Goal: Task Accomplishment & Management: Use online tool/utility

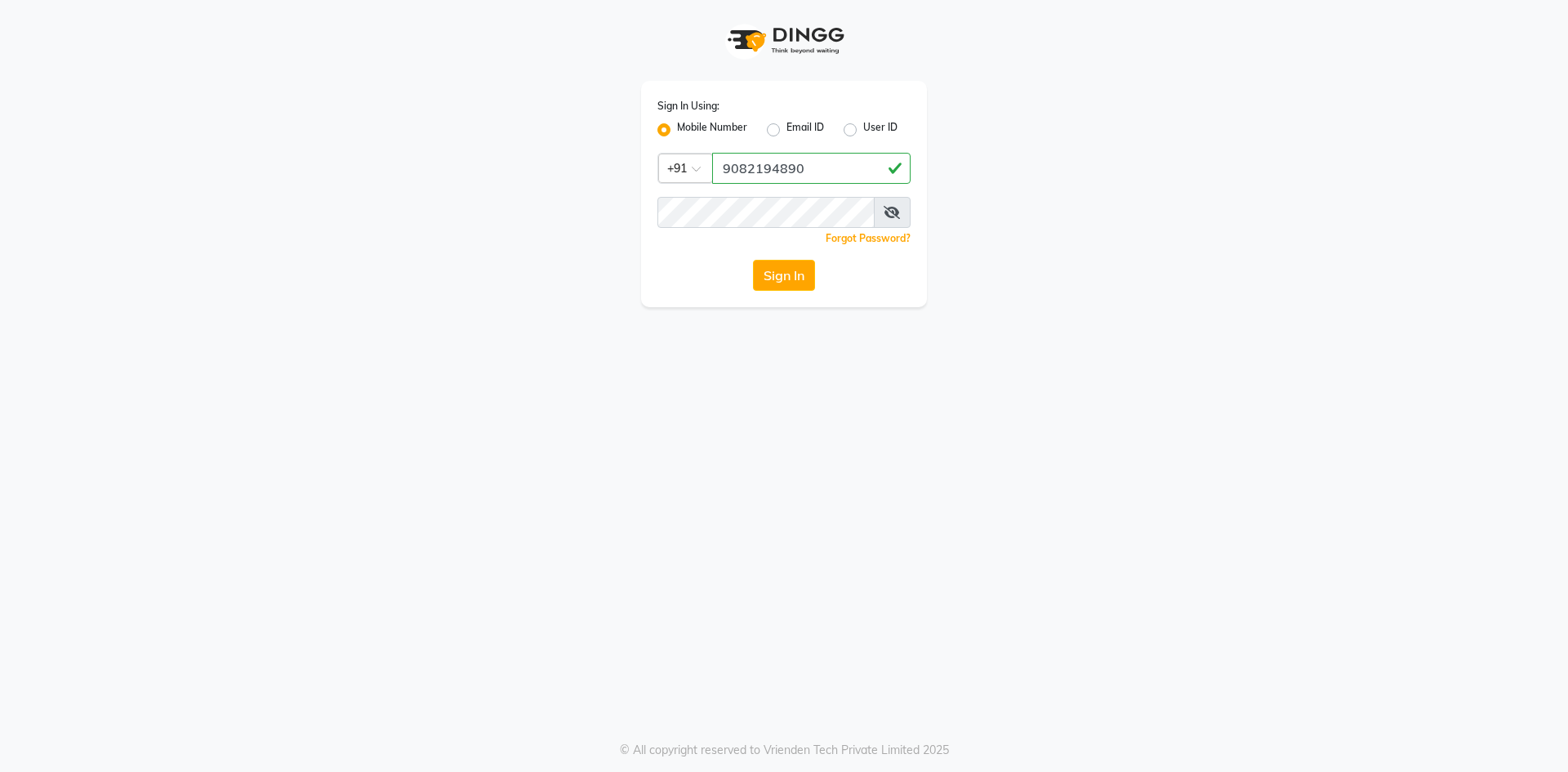
type input "9082194890"
click at [752, 260] on button "Sign In" at bounding box center [783, 275] width 62 height 31
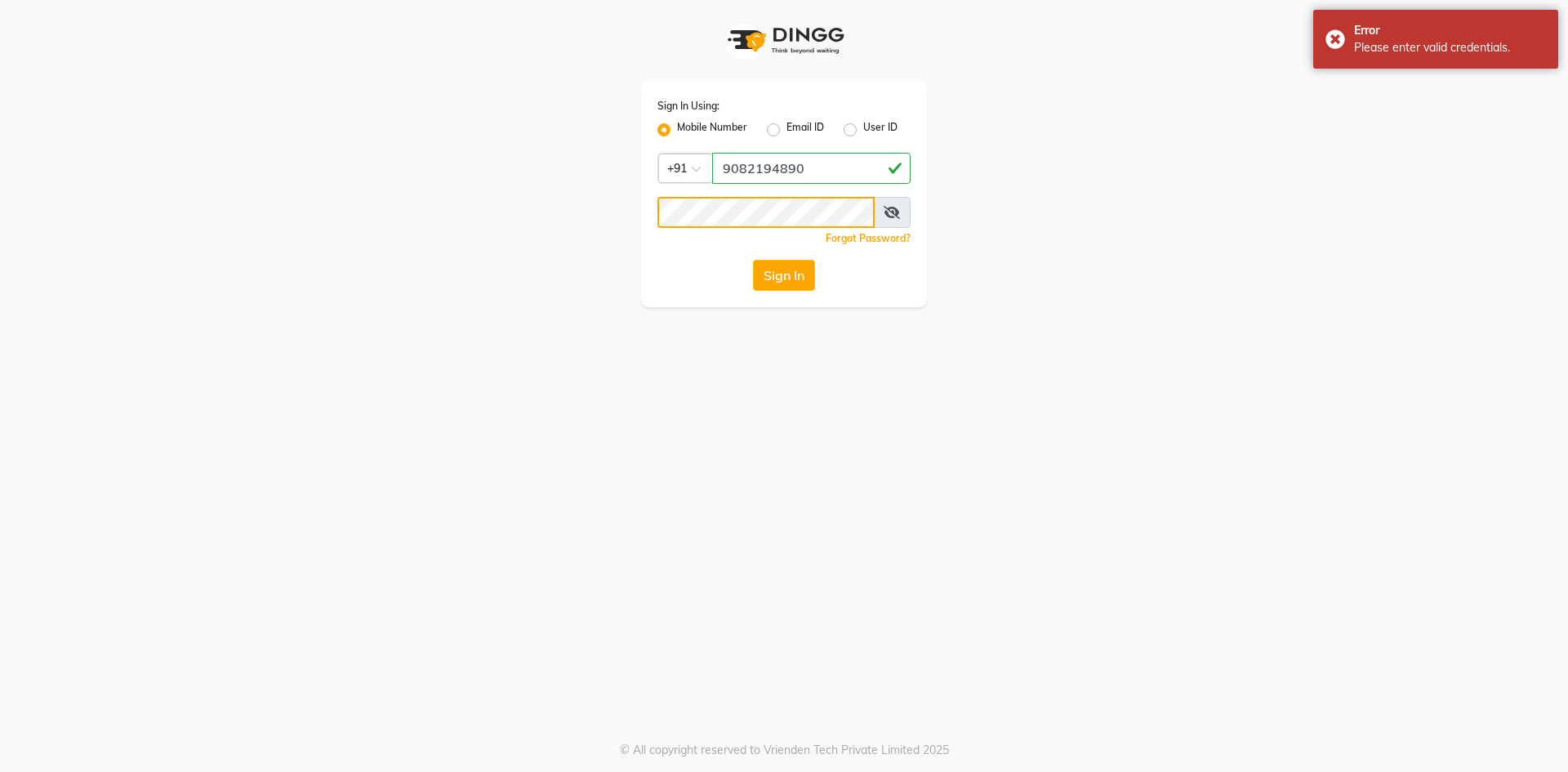
click at [595, 209] on div "Sign In Using: Mobile Number Email ID User ID Country Code × [PHONE_NUMBER] Rem…" at bounding box center [784, 154] width 931 height 308
click at [752, 260] on button "Sign In" at bounding box center [783, 275] width 62 height 31
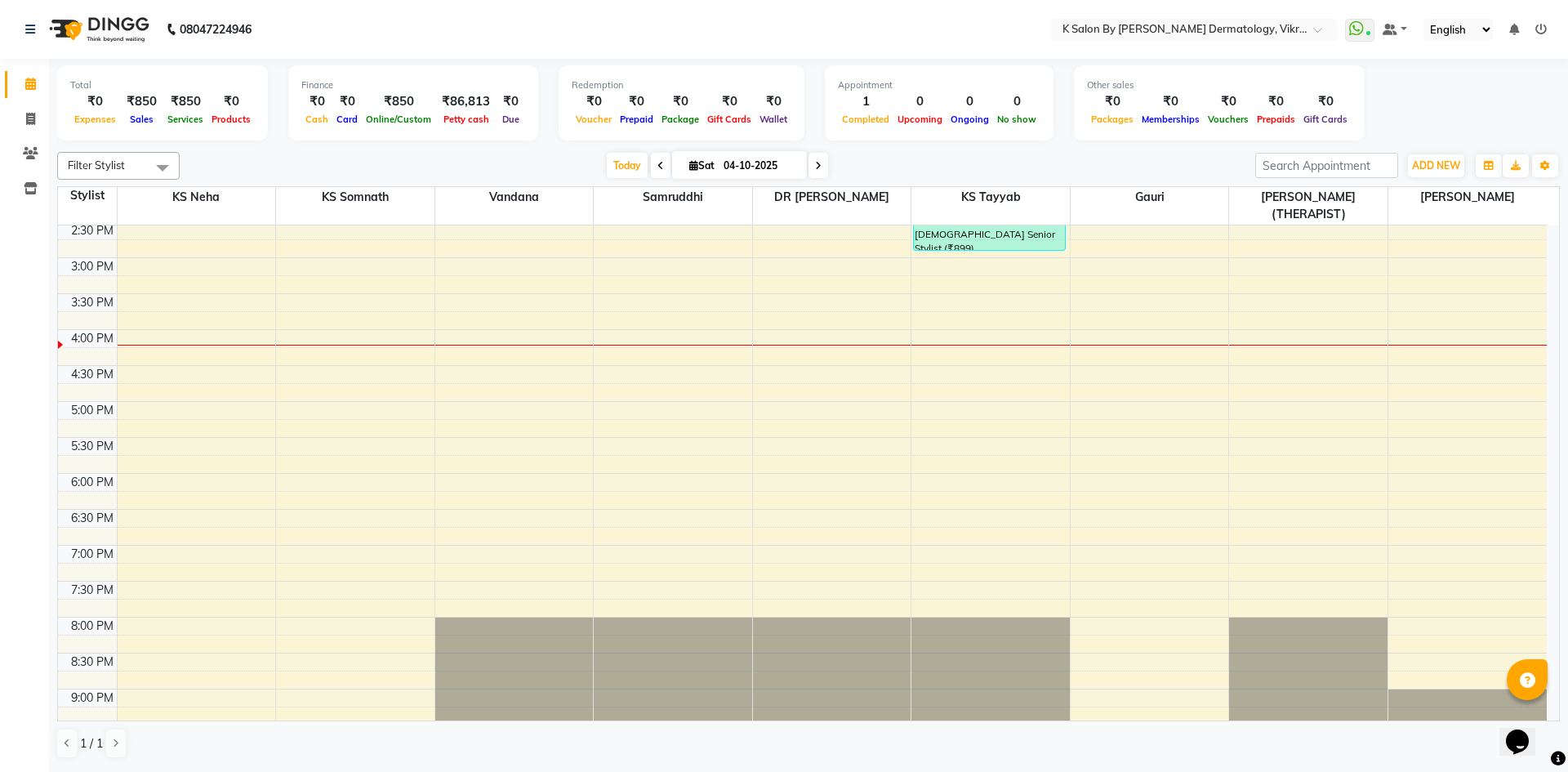
scroll to position [350, 0]
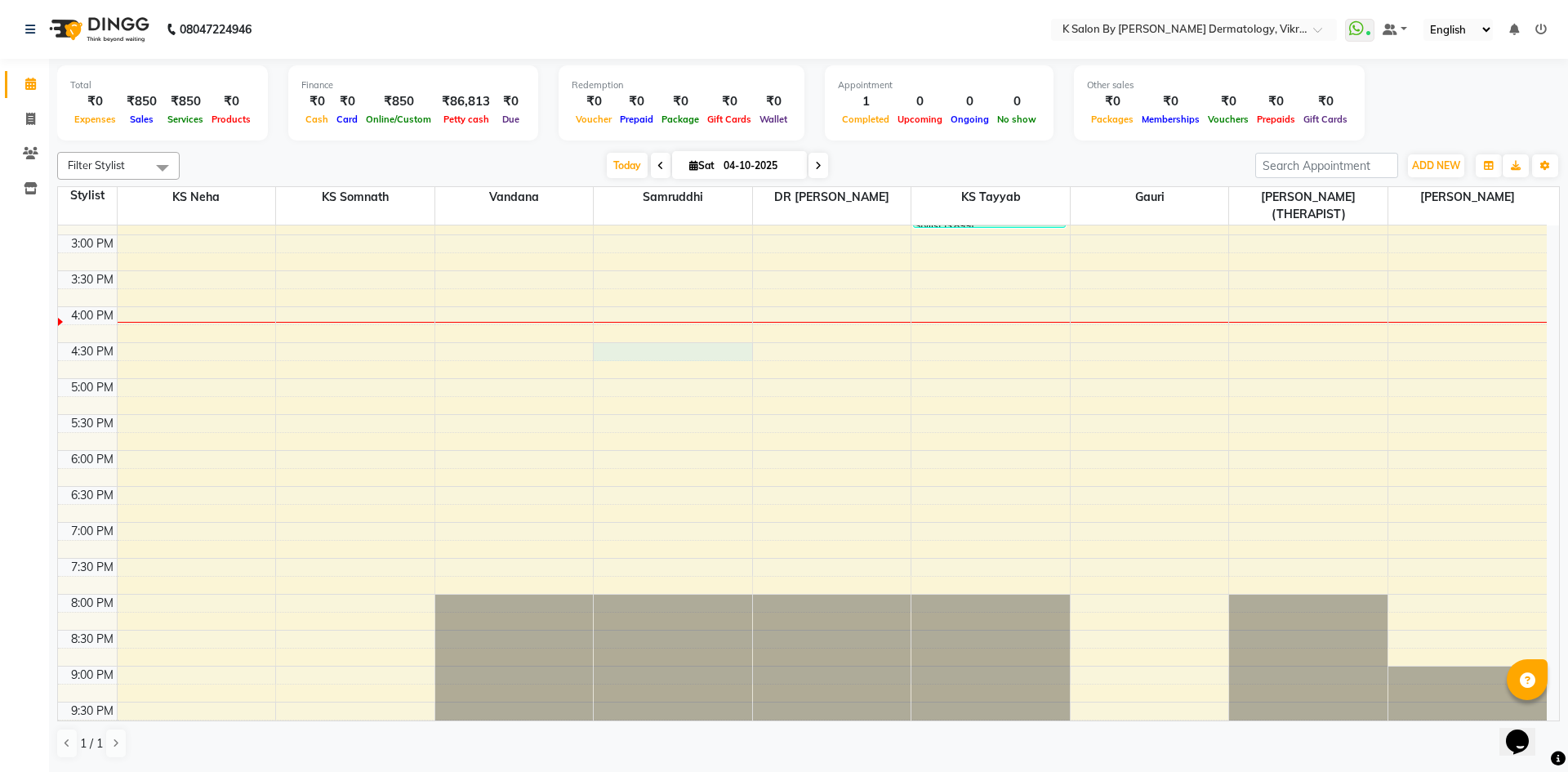
click at [638, 330] on div "10:00 AM 10:30 AM 11:00 AM 11:30 AM 12:00 PM 12:30 PM 1:00 PM 1:30 PM 2:00 PM 2…" at bounding box center [802, 307] width 1489 height 862
